Goal: Information Seeking & Learning: Learn about a topic

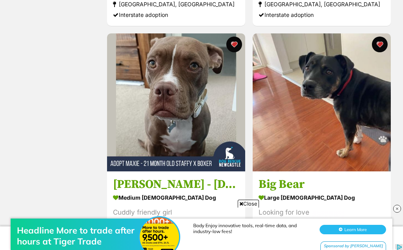
scroll to position [571, 0]
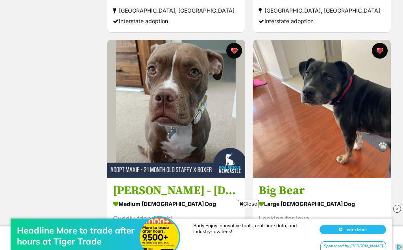
click at [331, 194] on h3 "Big Bear" at bounding box center [321, 190] width 126 height 15
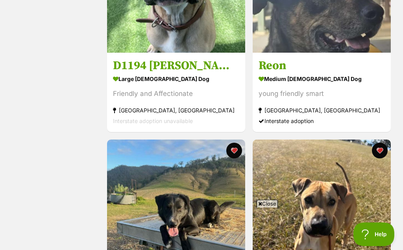
scroll to position [919, 0]
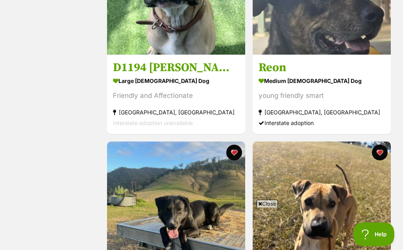
click at [232, 93] on div "Friendly and Affectionate" at bounding box center [176, 95] width 126 height 11
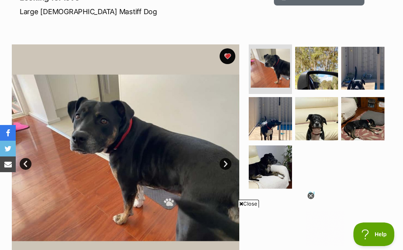
click at [366, 104] on img at bounding box center [362, 118] width 43 height 43
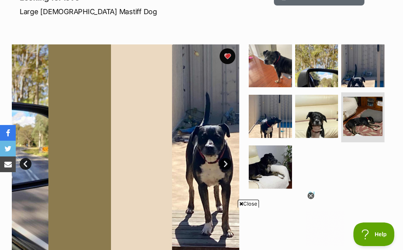
click at [367, 118] on img at bounding box center [362, 116] width 39 height 39
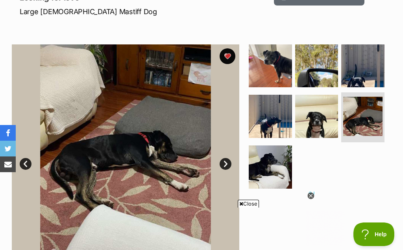
click at [308, 111] on img at bounding box center [316, 116] width 43 height 43
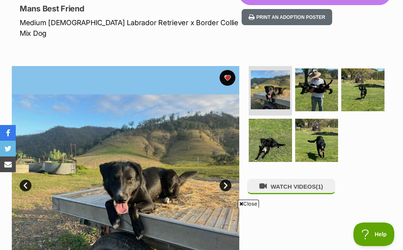
click at [319, 79] on img at bounding box center [316, 89] width 43 height 43
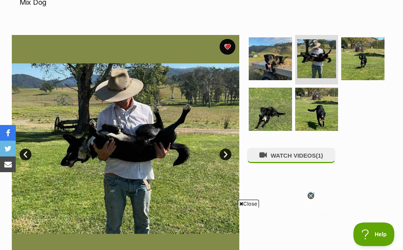
scroll to position [138, 0]
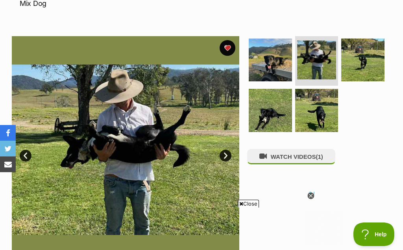
click at [370, 50] on img at bounding box center [362, 60] width 43 height 43
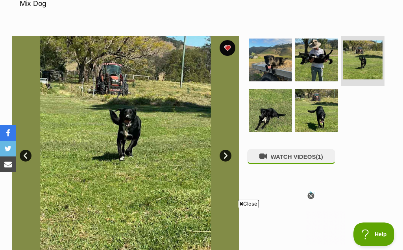
click at [275, 101] on img at bounding box center [270, 110] width 43 height 43
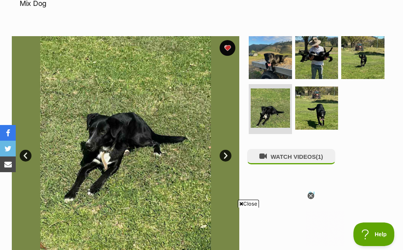
click at [322, 87] on img at bounding box center [316, 108] width 43 height 43
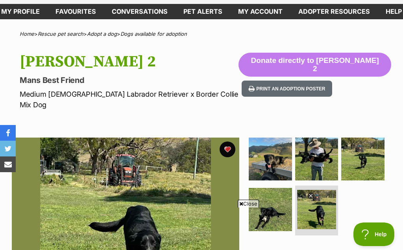
scroll to position [0, 0]
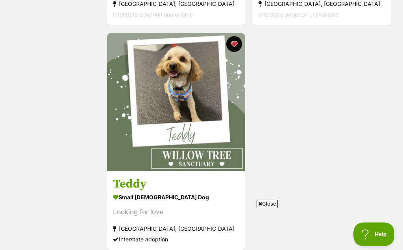
scroll to position [1928, 0]
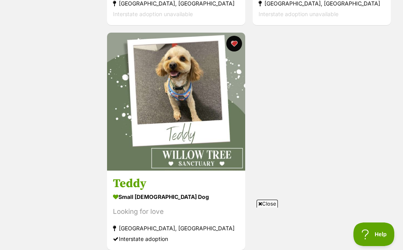
click at [213, 196] on link "Teddy small male Dog Looking for love Neutral Bay, NSW Interstate adoption" at bounding box center [176, 210] width 138 height 80
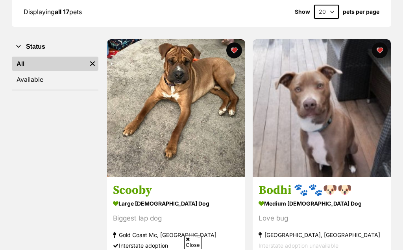
scroll to position [122, 0]
click at [231, 172] on img at bounding box center [176, 108] width 138 height 138
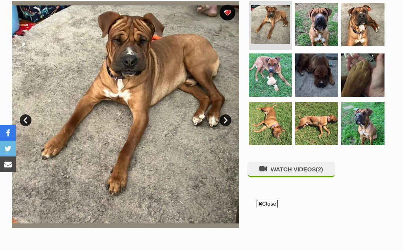
scroll to position [147, 0]
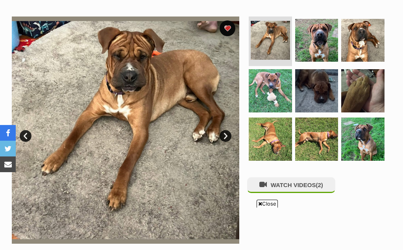
click at [367, 137] on img at bounding box center [362, 139] width 43 height 43
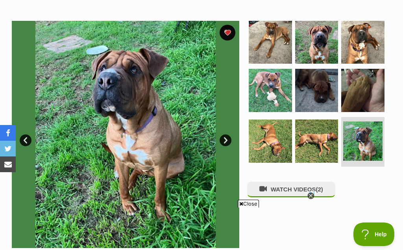
scroll to position [153, 0]
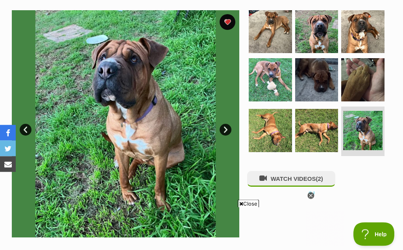
click at [312, 180] on button "WATCH VIDEOS (2)" at bounding box center [291, 179] width 88 height 15
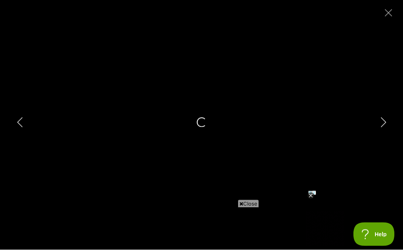
scroll to position [153, 0]
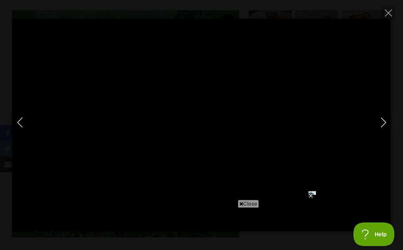
type input "22.69"
click at [389, 17] on button "Close" at bounding box center [388, 13] width 14 height 14
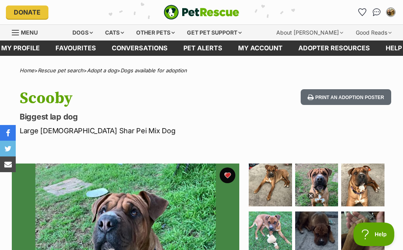
scroll to position [0, 0]
